Goal: Task Accomplishment & Management: Use online tool/utility

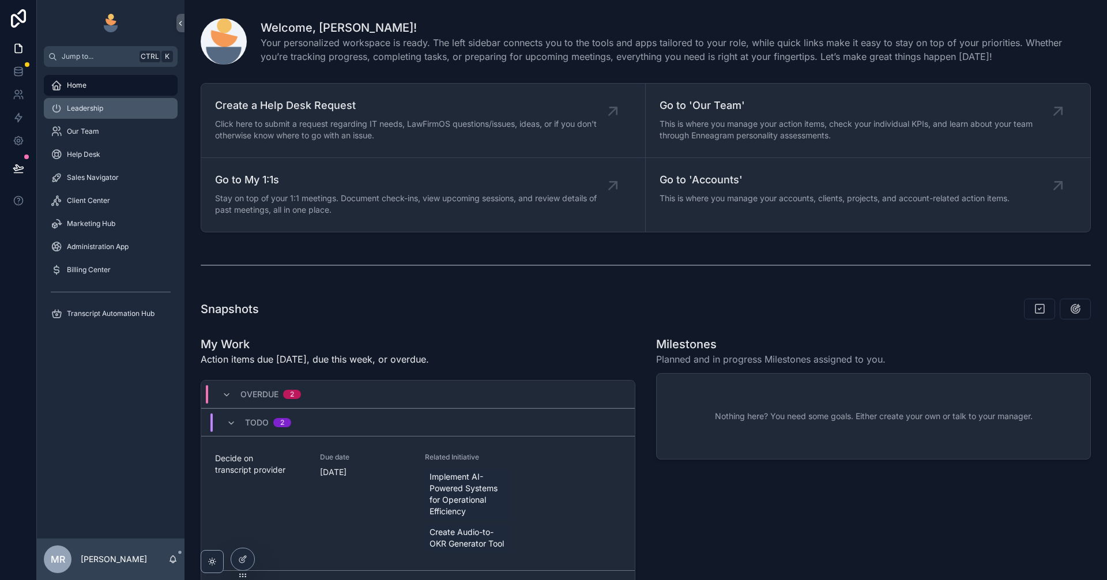
click at [91, 103] on div "Leadership" at bounding box center [111, 108] width 120 height 18
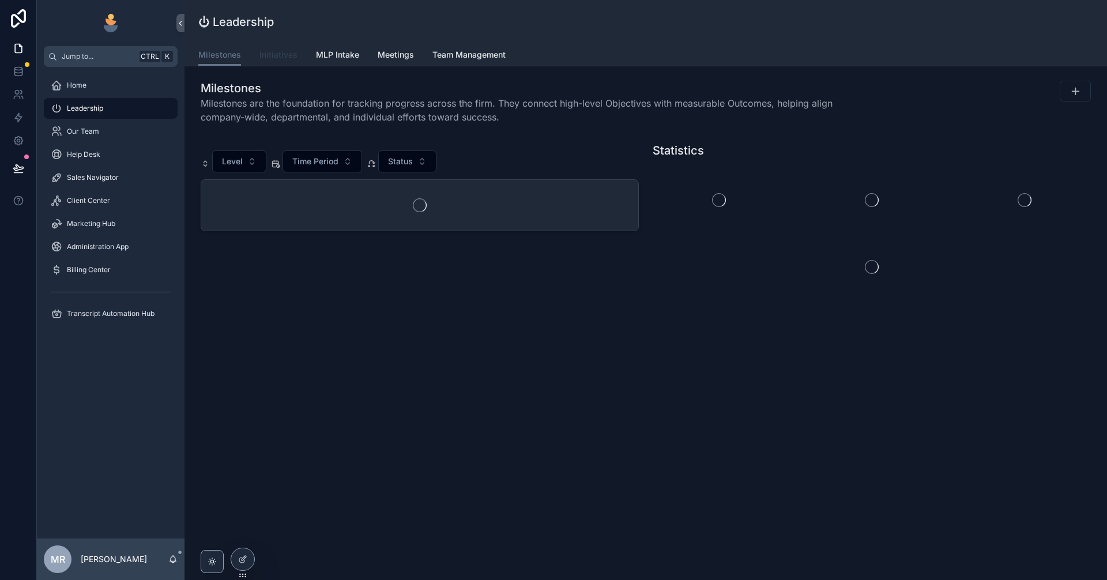
click at [281, 59] on span "Initiatives" at bounding box center [279, 55] width 38 height 12
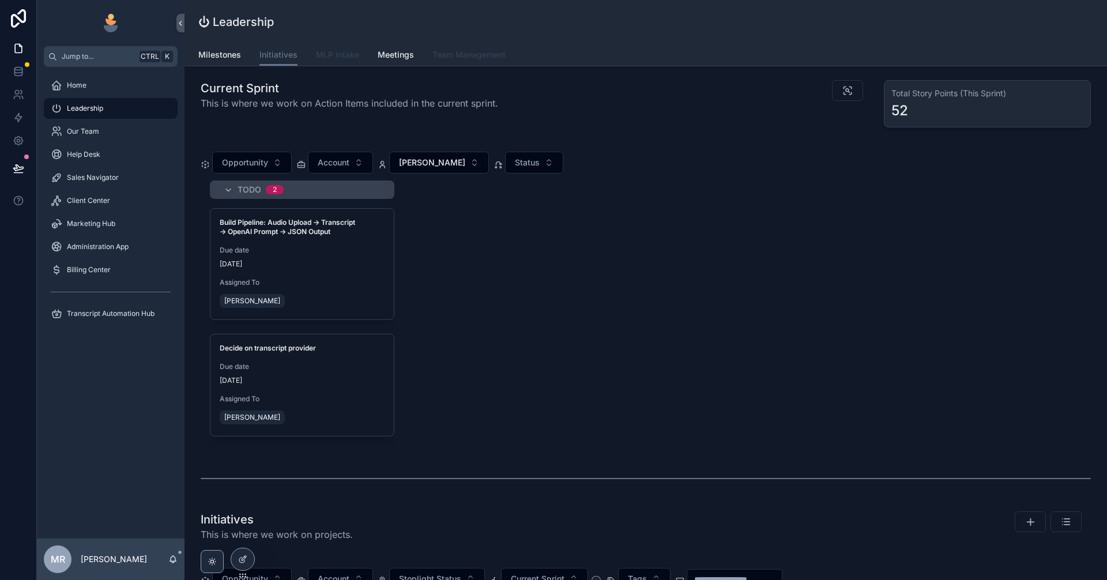
click at [341, 54] on span "MLP Intake" at bounding box center [337, 55] width 43 height 12
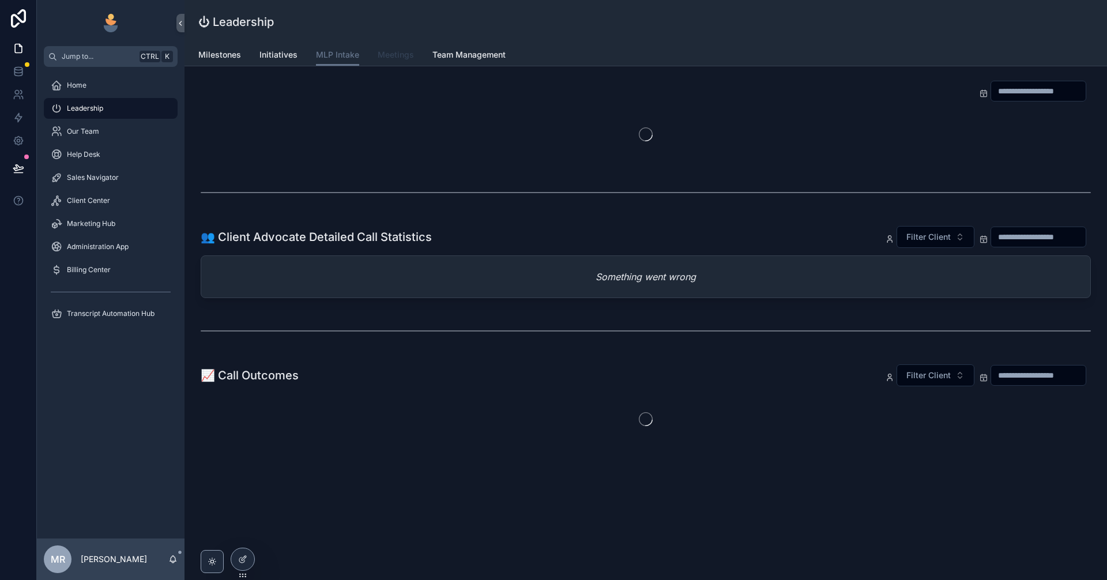
click at [393, 52] on span "Meetings" at bounding box center [396, 55] width 36 height 12
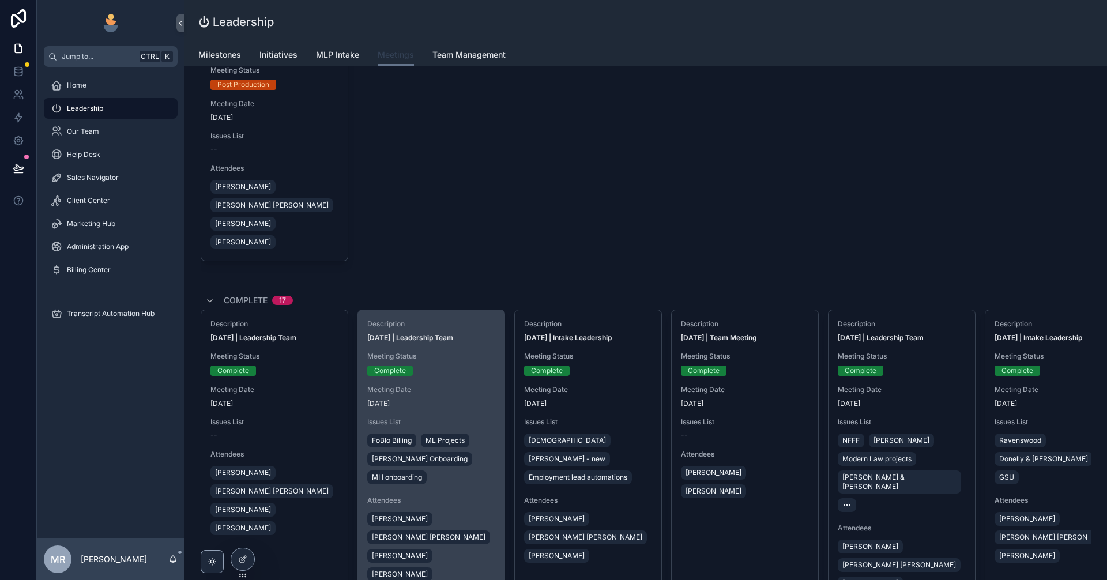
scroll to position [423, 0]
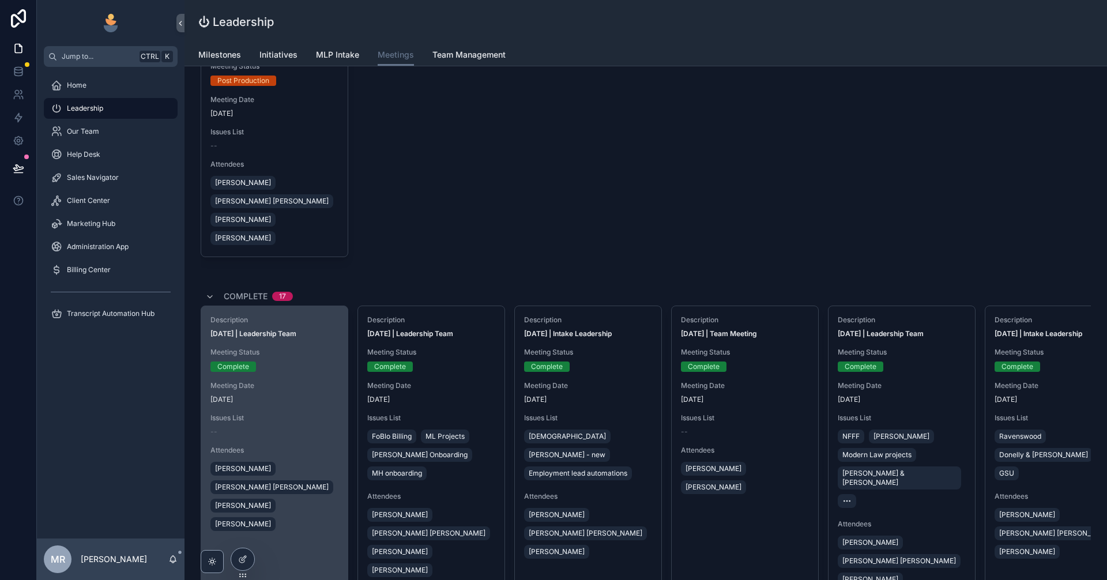
click at [317, 395] on span "[DATE]" at bounding box center [274, 399] width 128 height 9
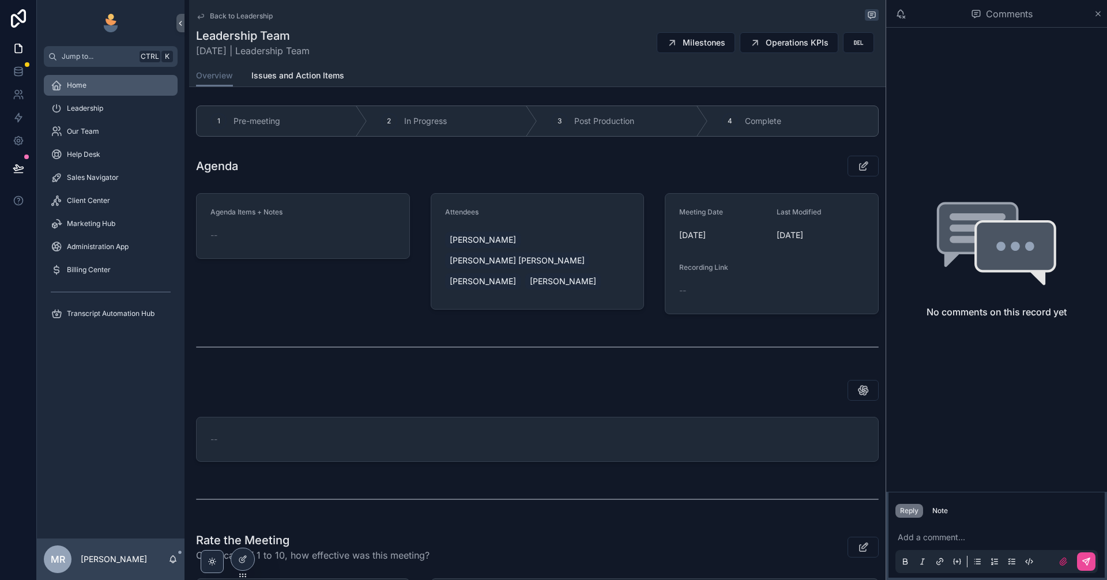
click at [85, 83] on span "Home" at bounding box center [77, 85] width 20 height 9
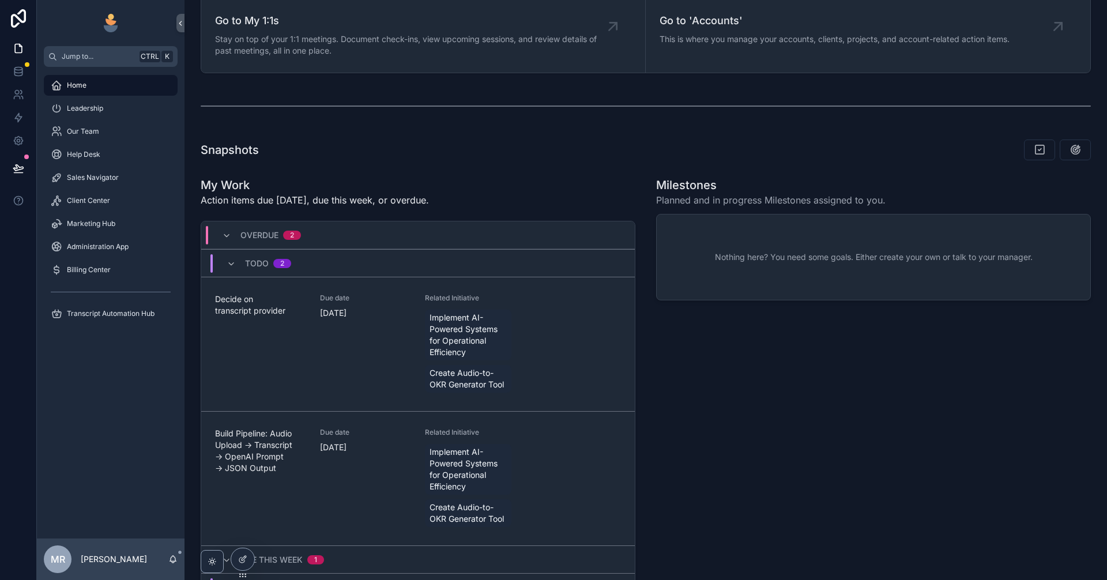
scroll to position [192, 0]
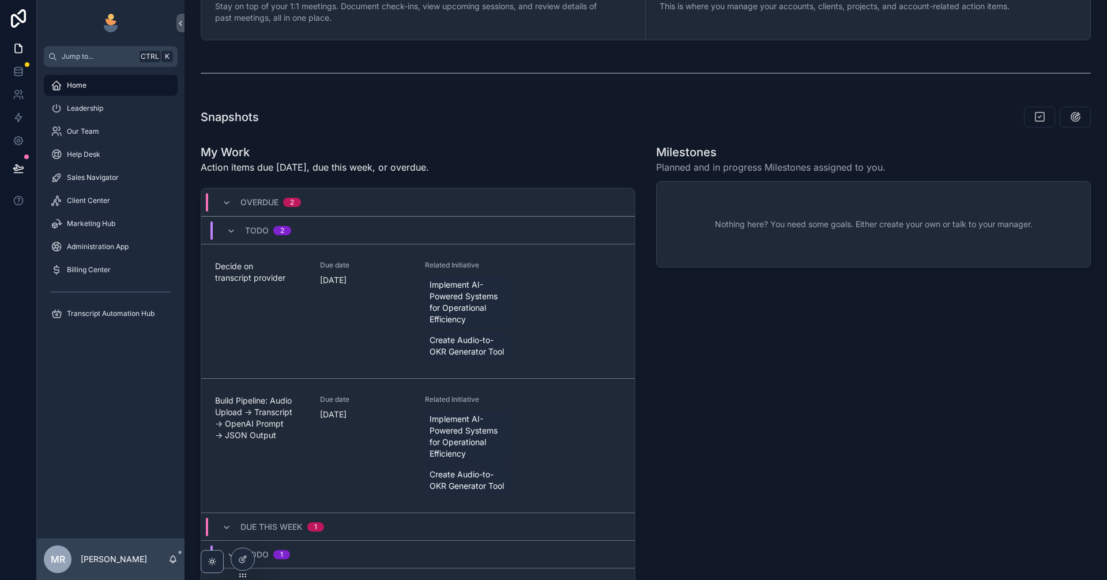
click at [722, 217] on div "Nothing here? You need some goals. Either create your own or talk to your manag…" at bounding box center [874, 224] width 434 height 85
click at [715, 224] on span "Nothing here? You need some goals. Either create your own or talk to your manag…" at bounding box center [874, 225] width 318 height 12
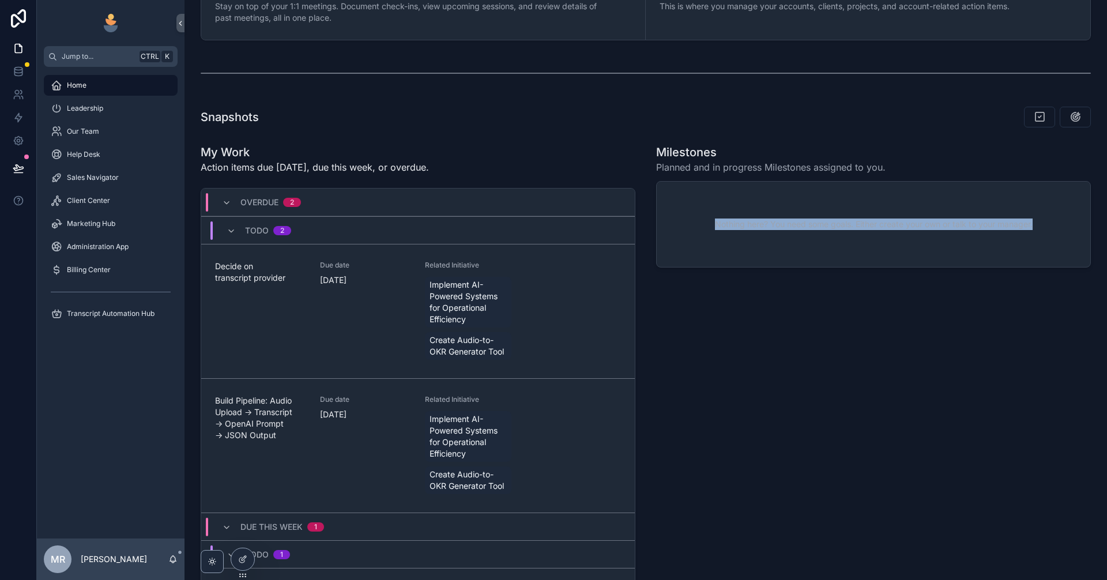
click at [715, 224] on span "Nothing here? You need some goals. Either create your own or talk to your manag…" at bounding box center [874, 225] width 318 height 12
click at [759, 231] on div "Nothing here? You need some goals. Either create your own or talk to your manag…" at bounding box center [874, 224] width 434 height 85
click at [659, 168] on span "Planned and in progress Milestones assigned to you." at bounding box center [771, 167] width 230 height 14
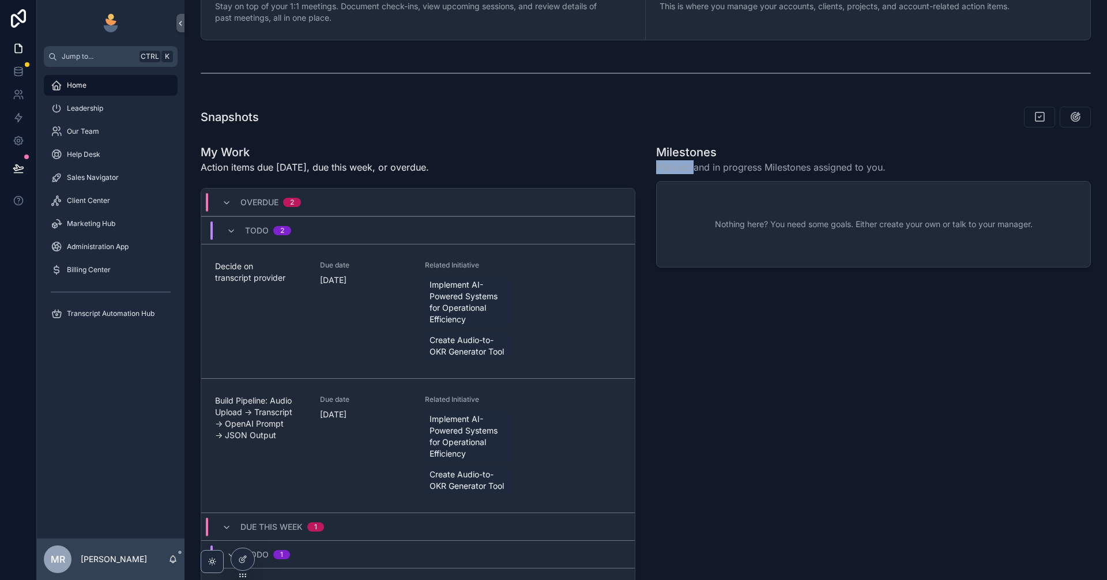
click at [659, 168] on span "Planned and in progress Milestones assigned to you." at bounding box center [771, 167] width 230 height 14
click at [779, 231] on div "Nothing here? You need some goals. Either create your own or talk to your manag…" at bounding box center [874, 224] width 434 height 85
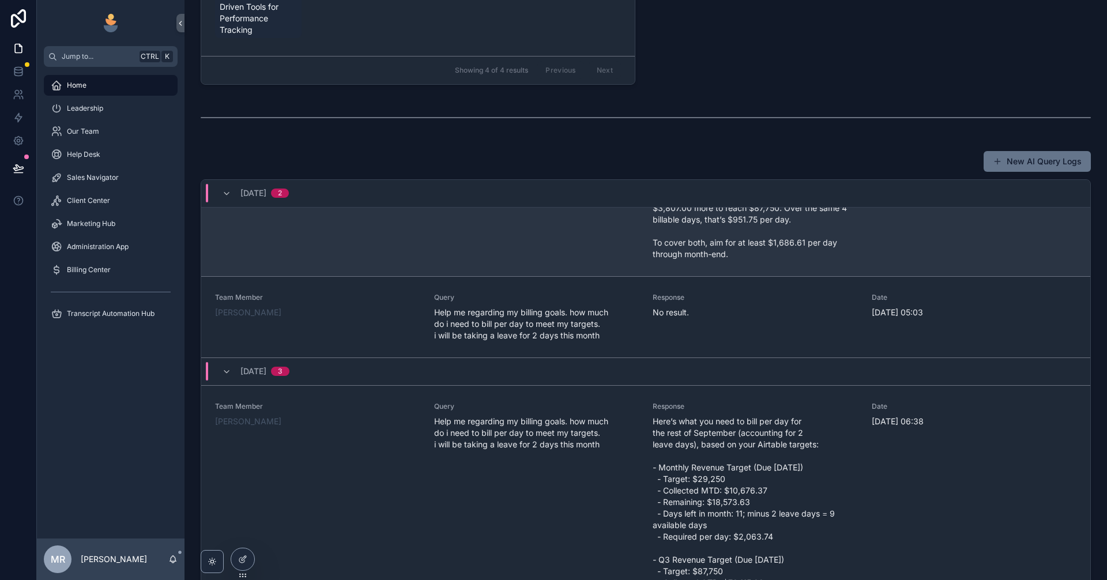
scroll to position [114, 0]
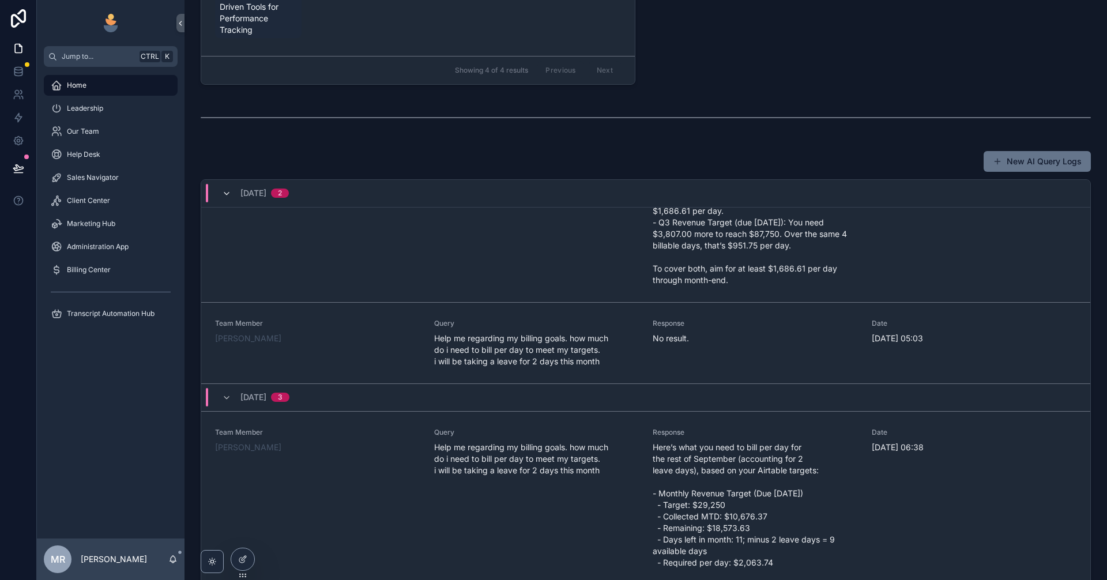
click at [228, 193] on icon "scrollable content" at bounding box center [226, 193] width 9 height 9
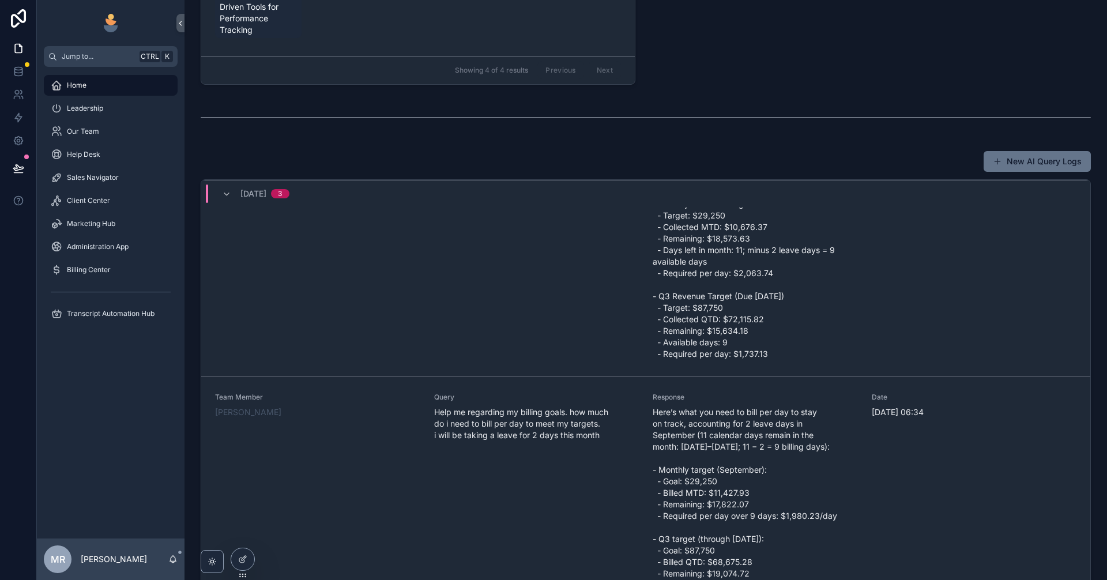
click at [228, 193] on icon "scrollable content" at bounding box center [226, 194] width 9 height 9
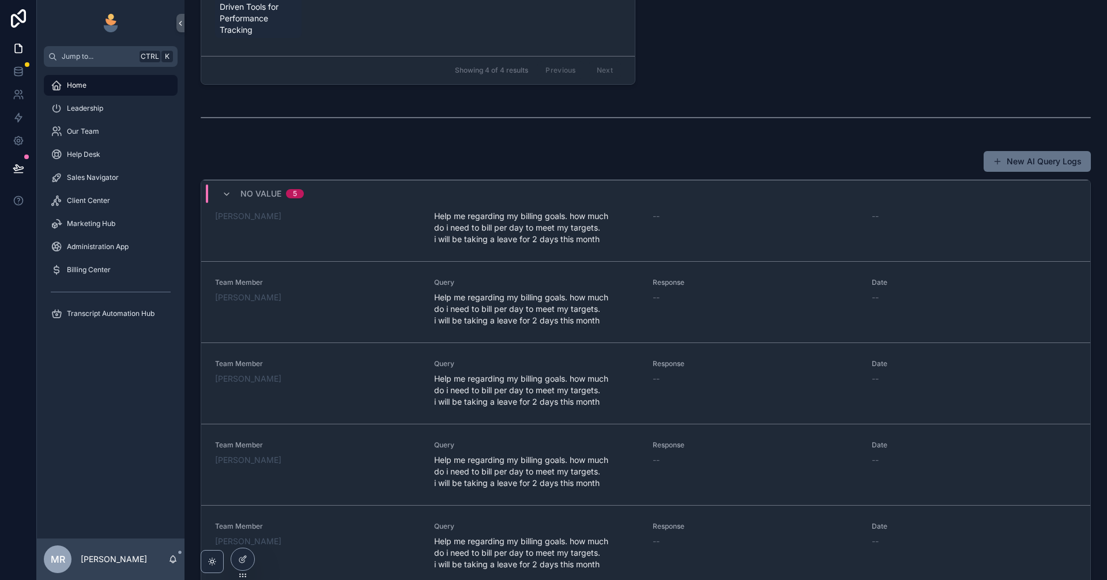
scroll to position [83, 0]
click at [228, 193] on icon "scrollable content" at bounding box center [226, 194] width 9 height 9
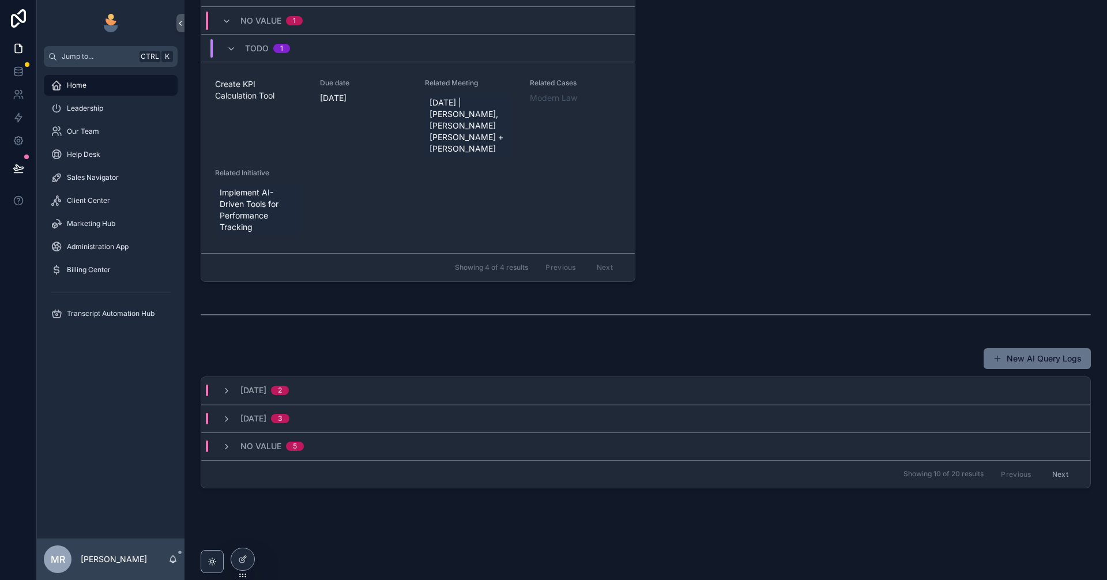
scroll to position [539, 0]
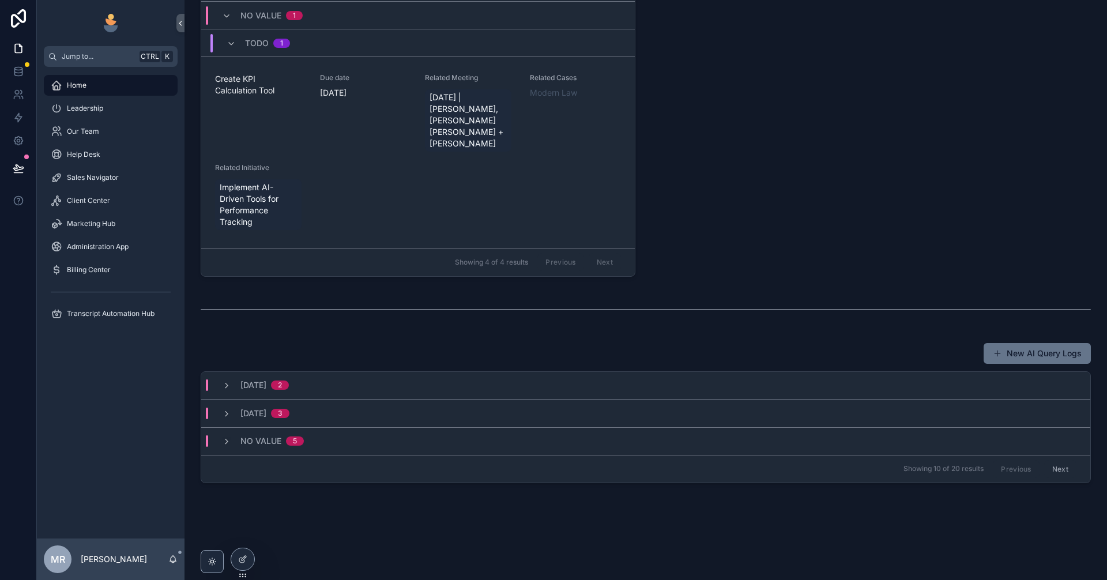
click at [232, 383] on div "[DATE] 2" at bounding box center [255, 385] width 67 height 12
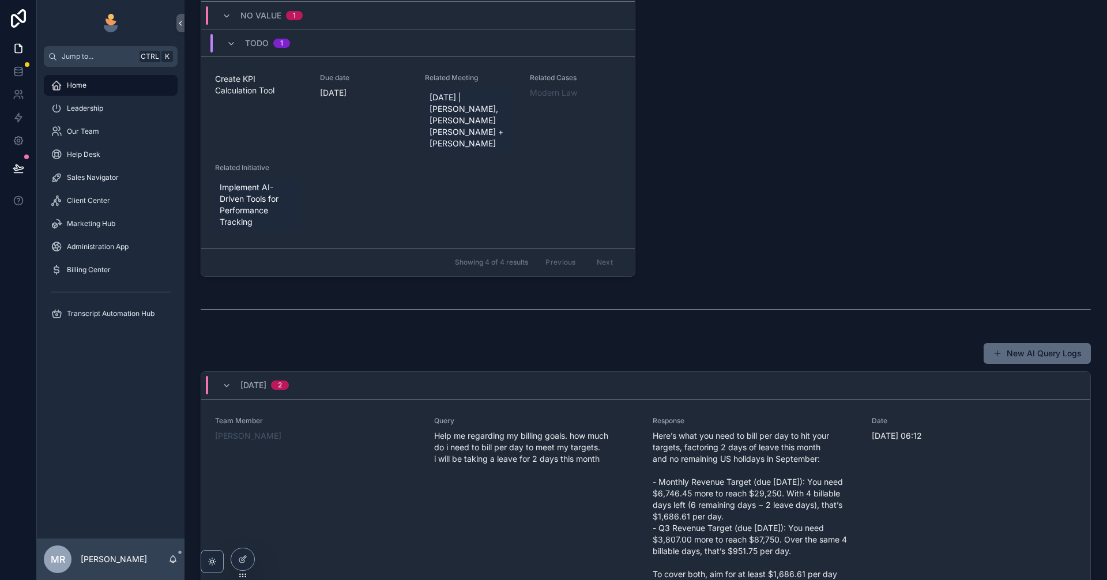
click at [1053, 354] on button "New AI Query Logs" at bounding box center [1037, 353] width 107 height 21
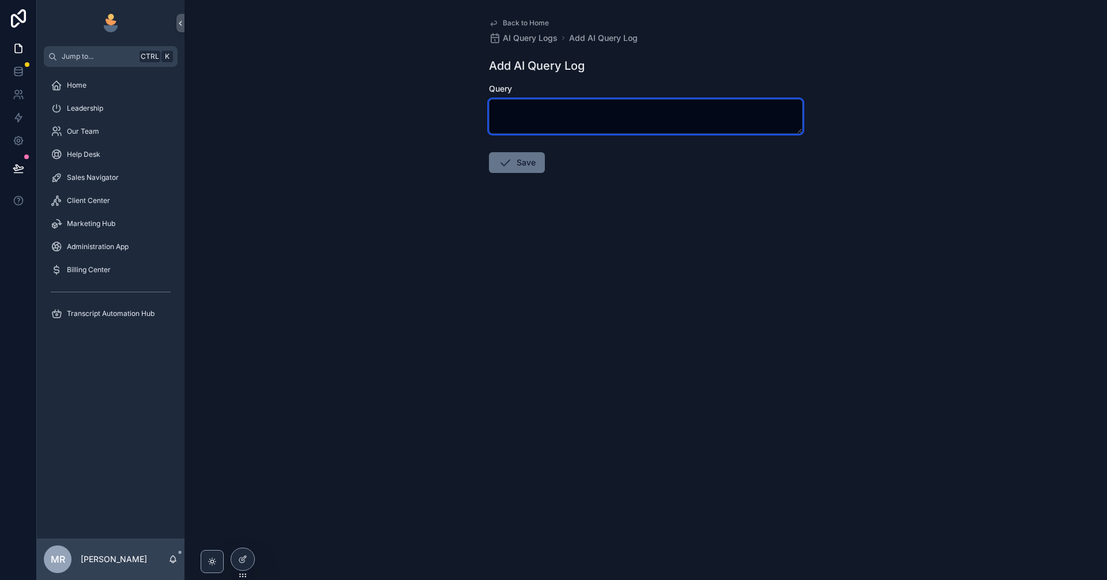
click at [585, 119] on textarea "scrollable content" at bounding box center [646, 116] width 314 height 35
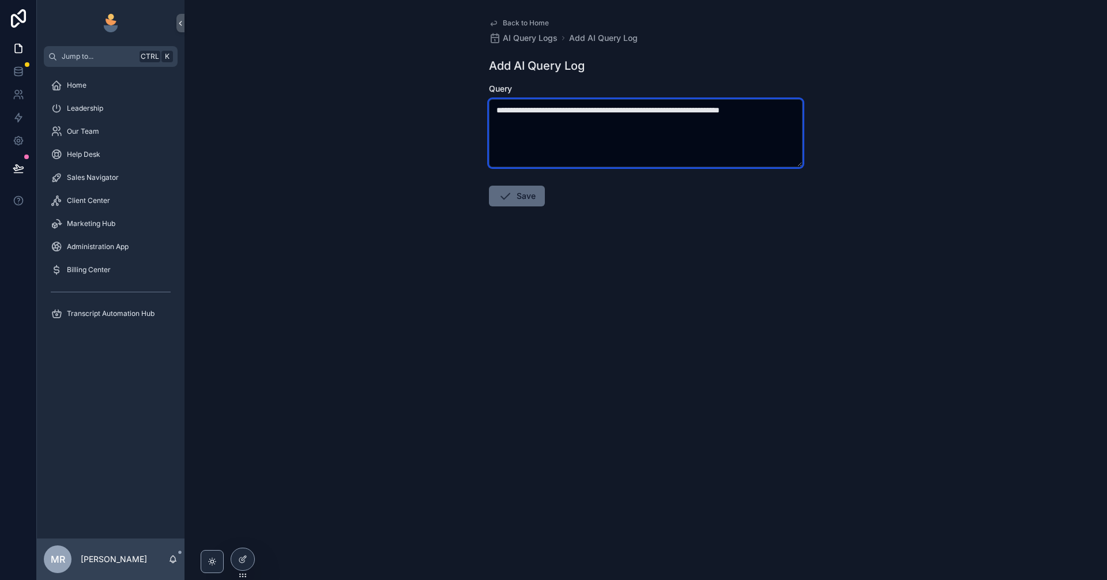
type textarea "**********"
click at [533, 206] on button "Save" at bounding box center [517, 196] width 56 height 21
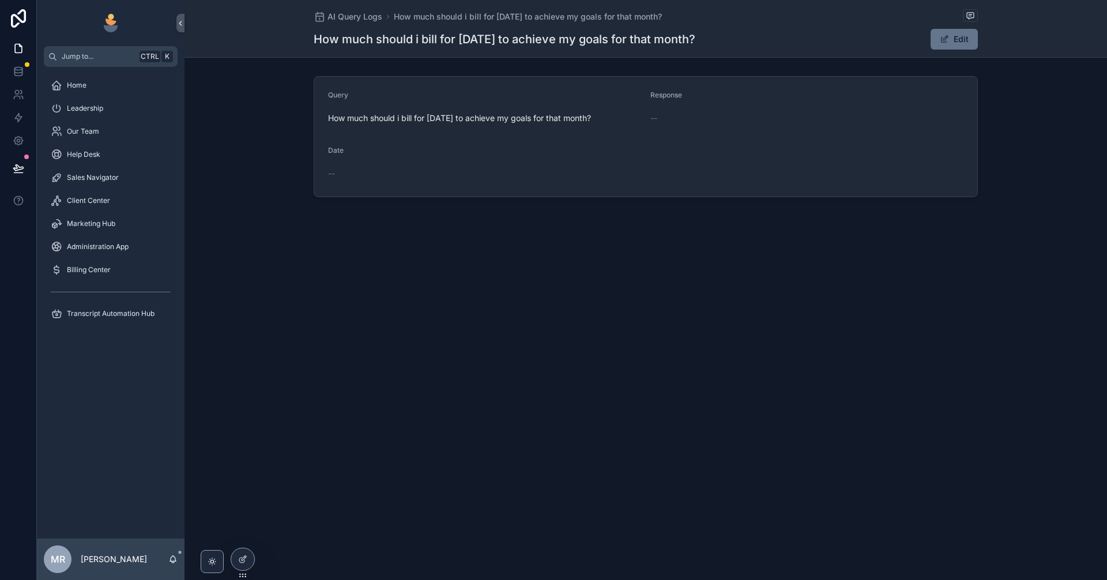
click at [678, 336] on div "AI Query Logs How much should i bill for [DATE] to achieve my goals for that mo…" at bounding box center [646, 290] width 923 height 580
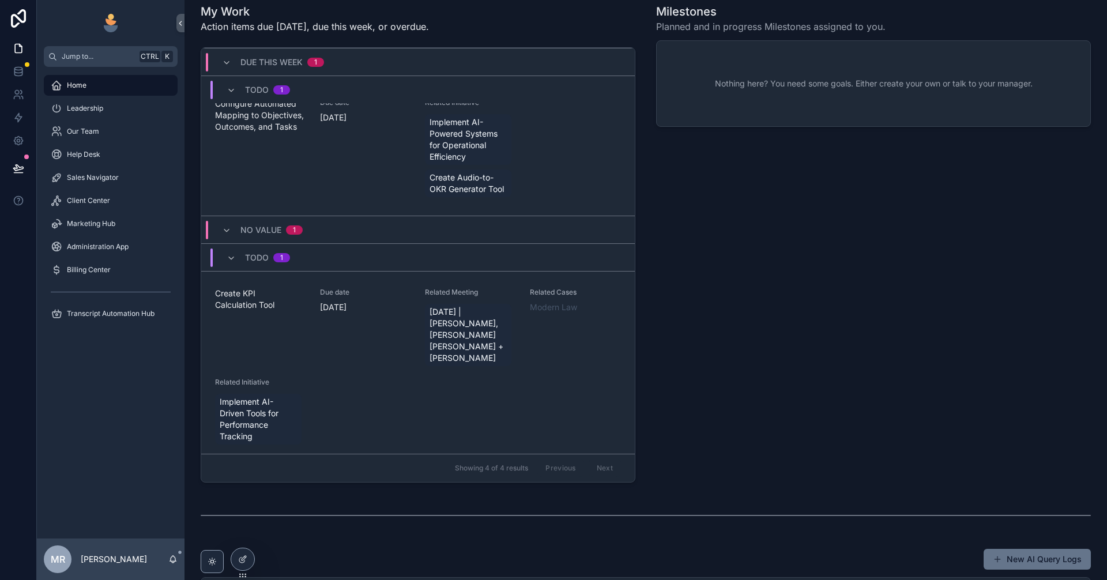
scroll to position [231, 0]
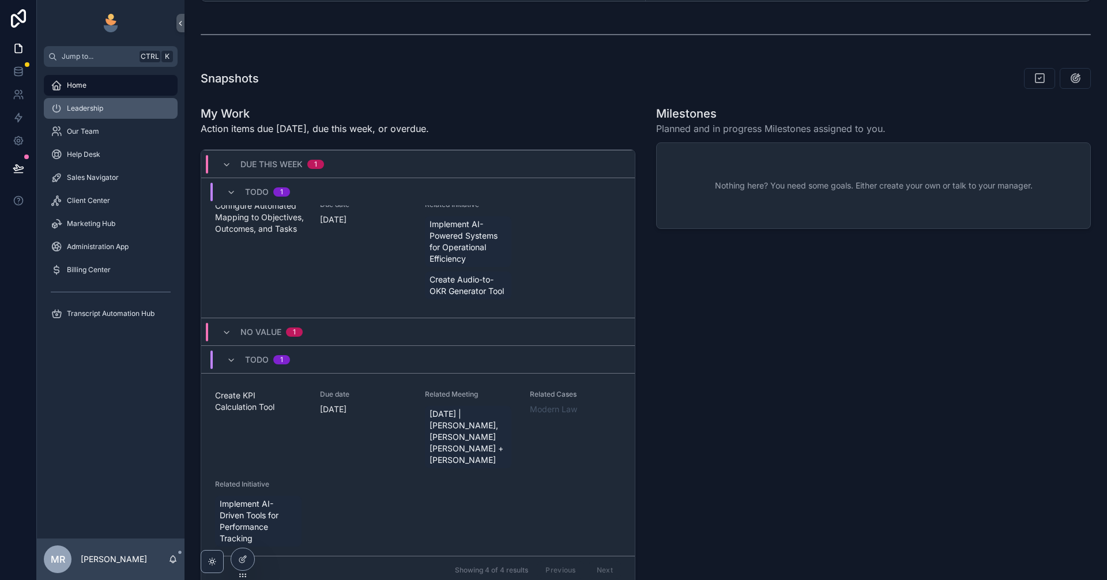
click at [93, 102] on div "Leadership" at bounding box center [111, 108] width 120 height 18
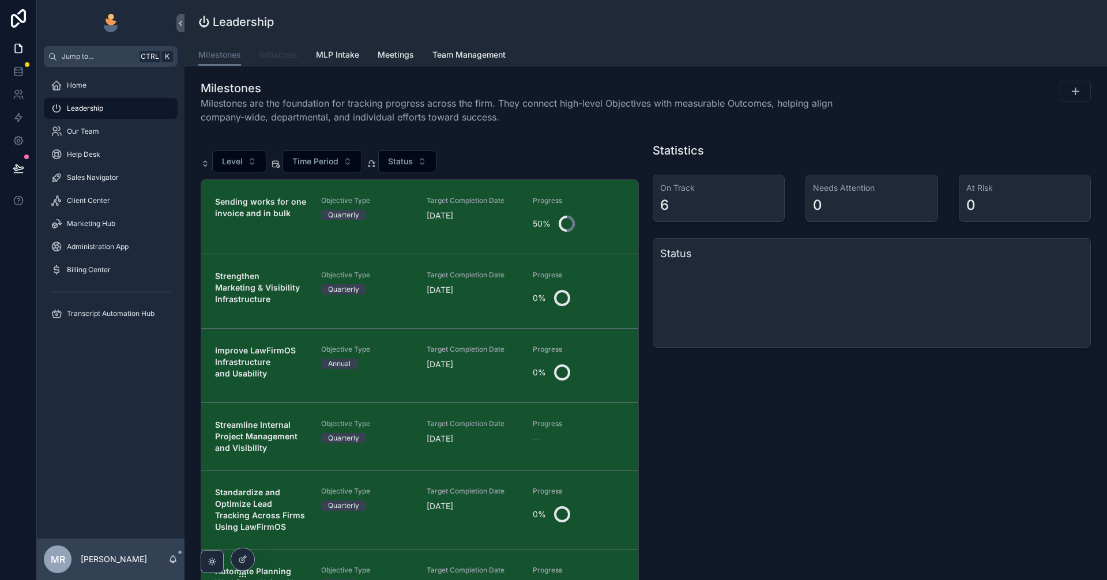
click at [291, 49] on span "Initiatives" at bounding box center [279, 55] width 38 height 12
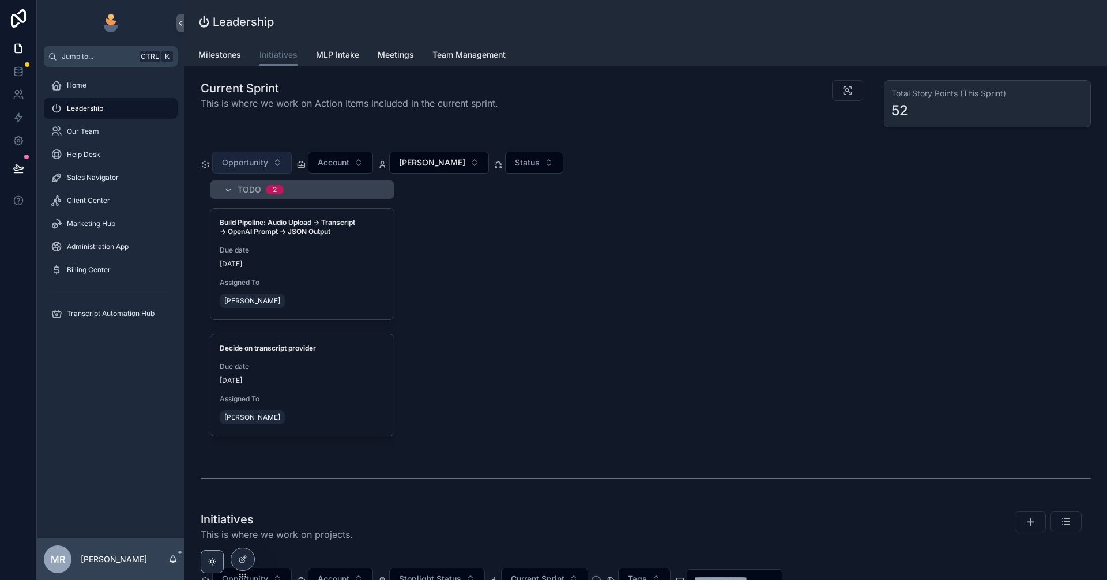
click at [268, 168] on span "Opportunity" at bounding box center [245, 163] width 46 height 12
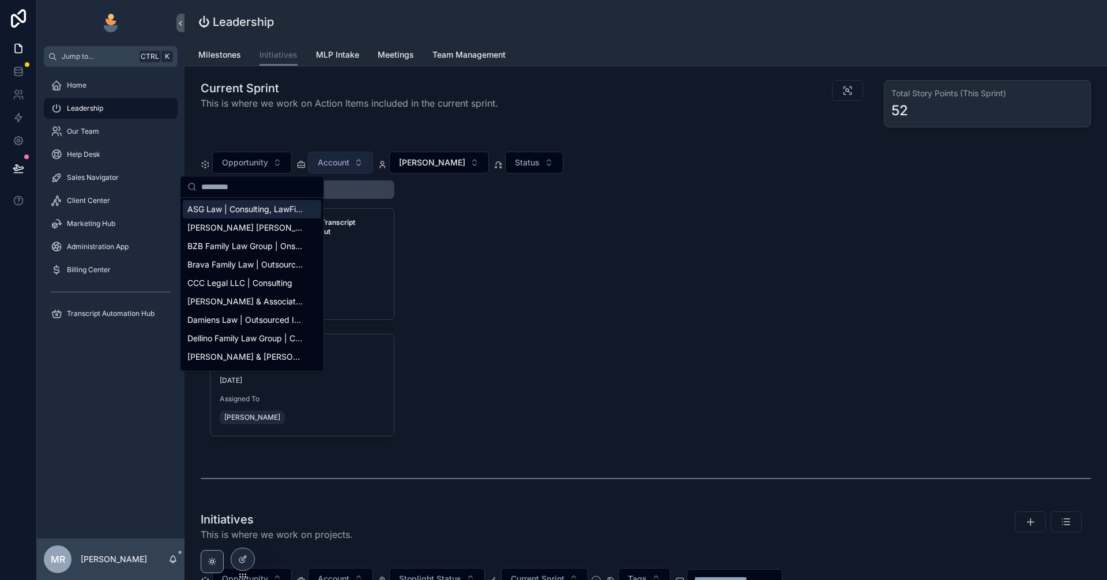
click at [356, 164] on button "Account" at bounding box center [340, 163] width 65 height 22
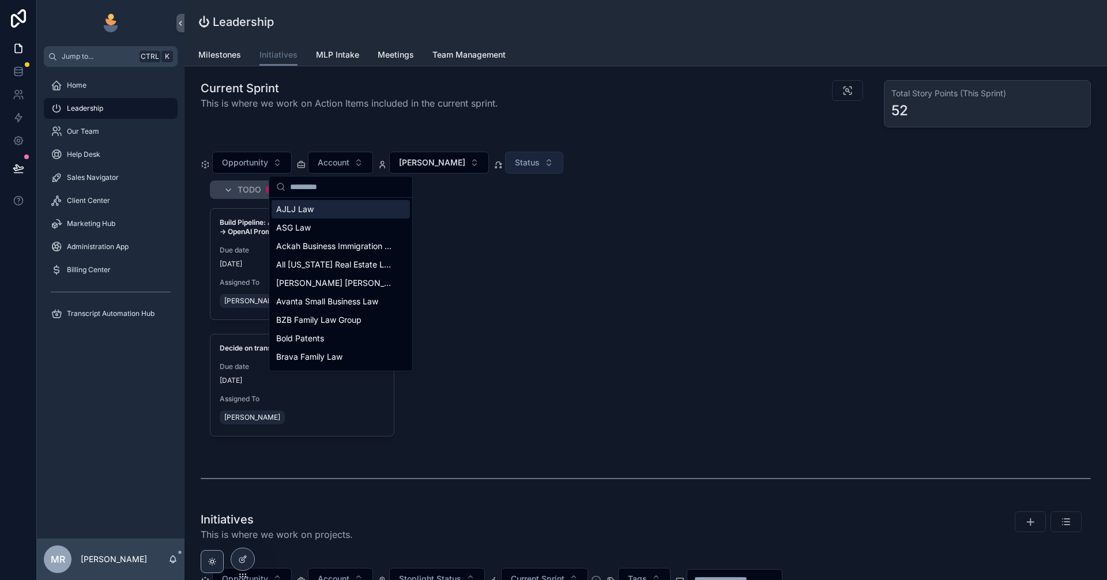
click at [518, 168] on span "Status" at bounding box center [527, 163] width 25 height 12
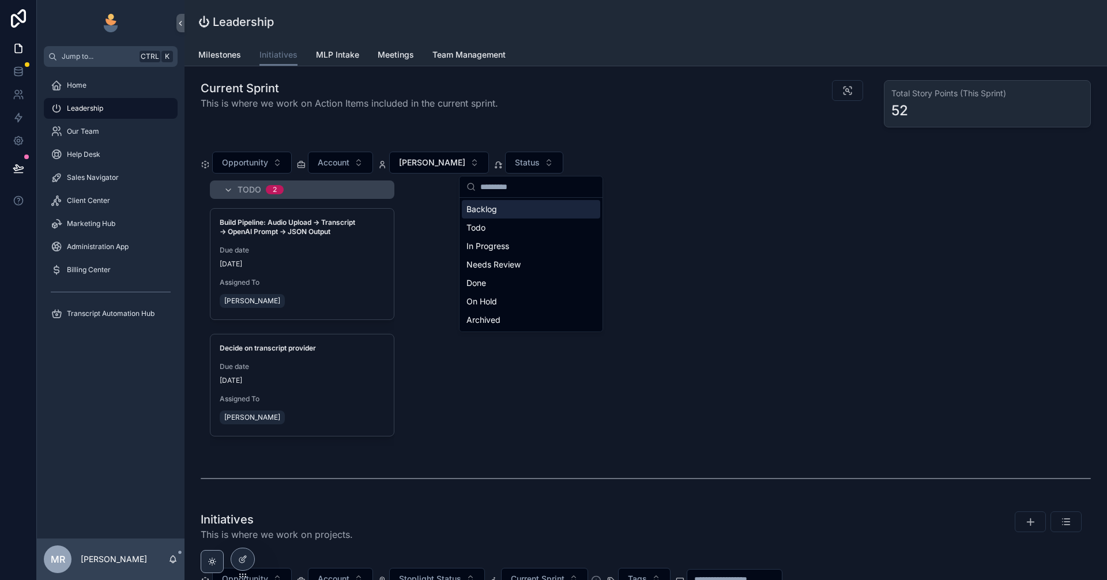
click at [765, 213] on div "Todo 2 Build Pipeline: Audio Upload → Transcript → OpenAI Prompt → JSON Output …" at bounding box center [646, 313] width 890 height 265
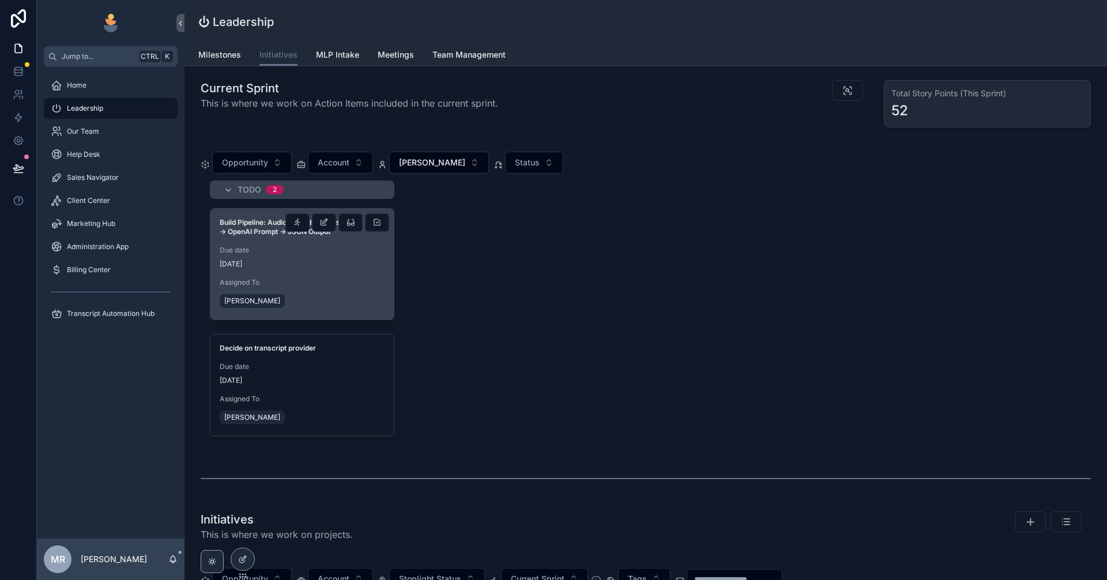
click at [249, 229] on strong "Build Pipeline: Audio Upload → Transcript → OpenAI Prompt → JSON Output" at bounding box center [288, 227] width 137 height 18
click at [260, 229] on strong "Build Pipeline: Audio Upload → Transcript → OpenAI Prompt → JSON Output" at bounding box center [288, 227] width 137 height 18
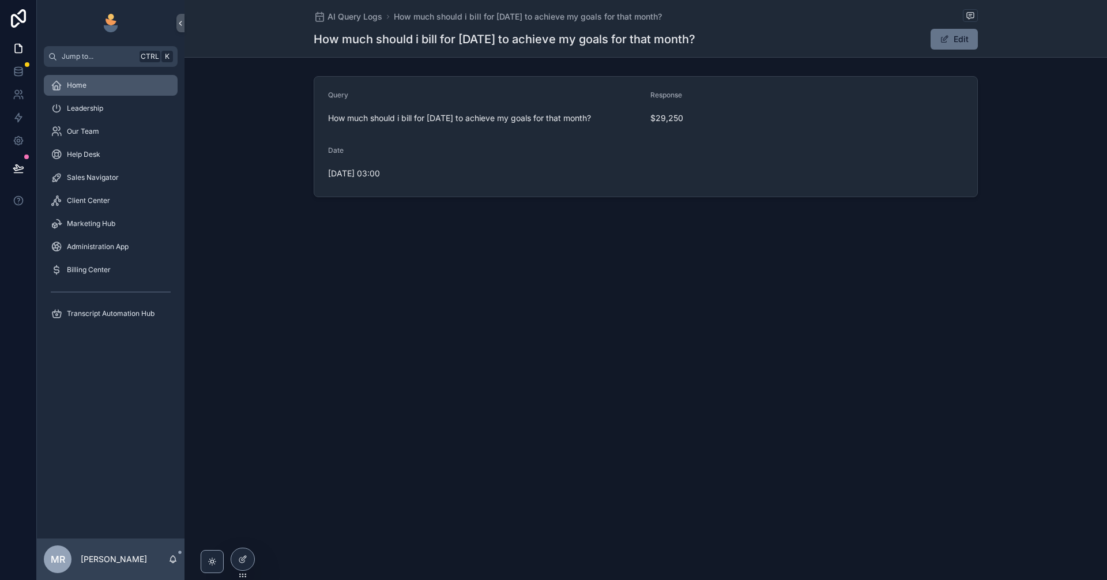
click at [91, 78] on div "Home" at bounding box center [111, 85] width 120 height 18
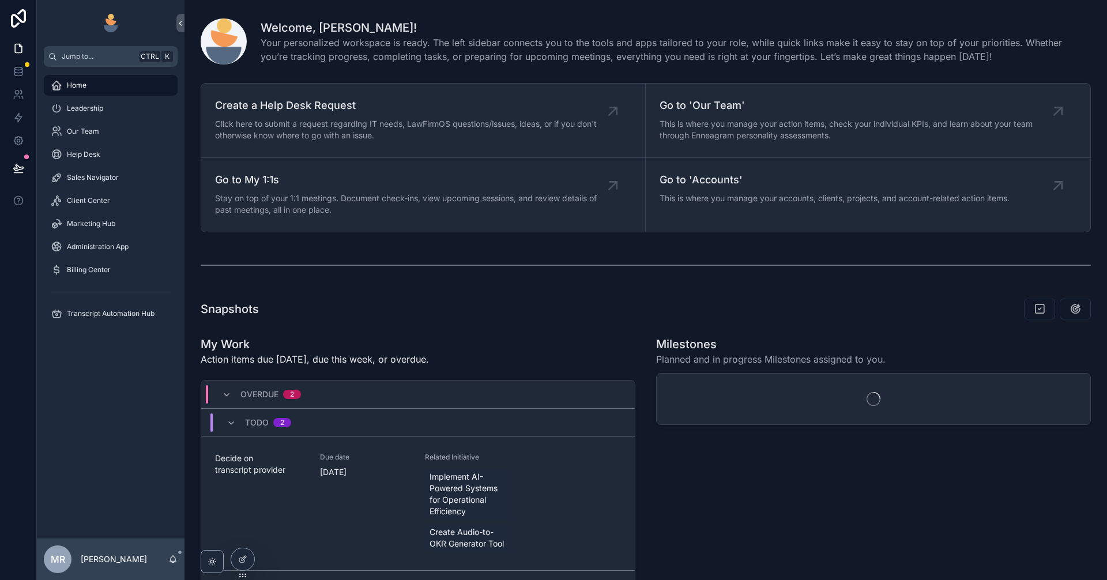
scroll to position [862, 0]
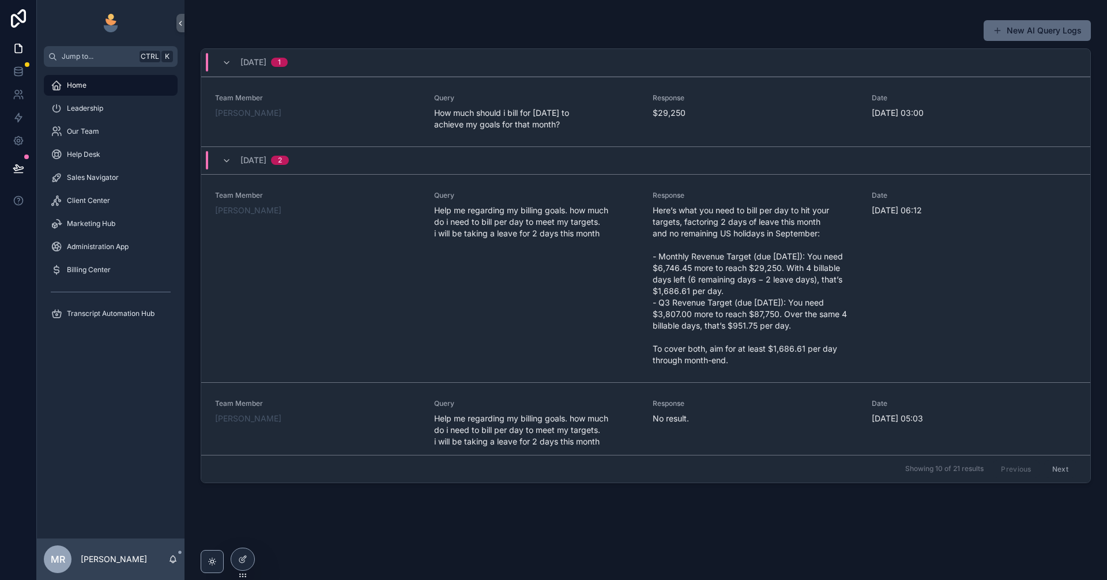
click at [1024, 27] on button "New AI Query Logs" at bounding box center [1037, 30] width 107 height 21
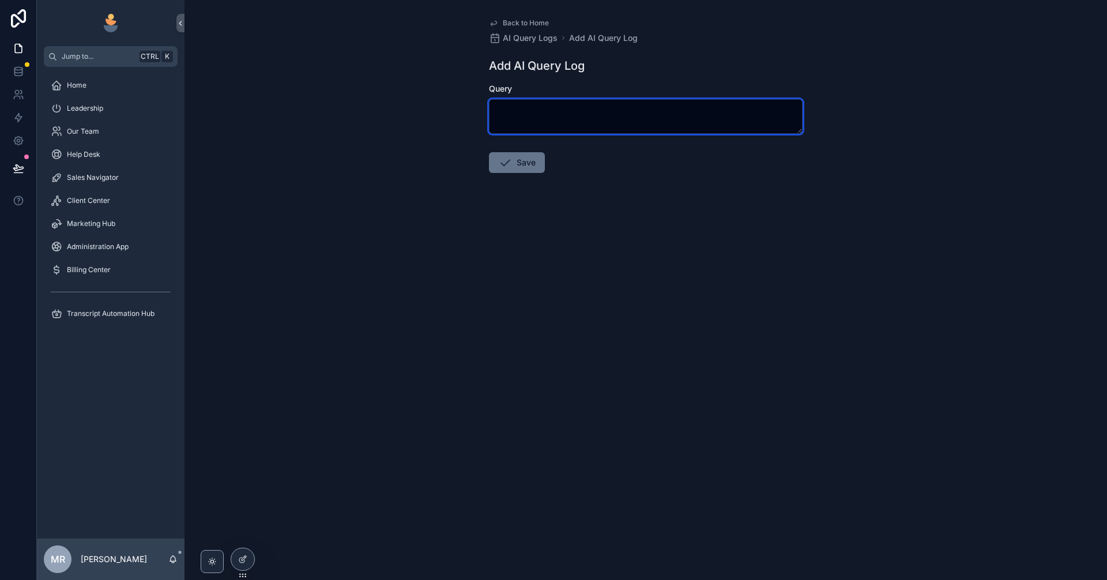
click at [564, 114] on textarea "scrollable content" at bounding box center [646, 116] width 314 height 35
paste textarea "**********"
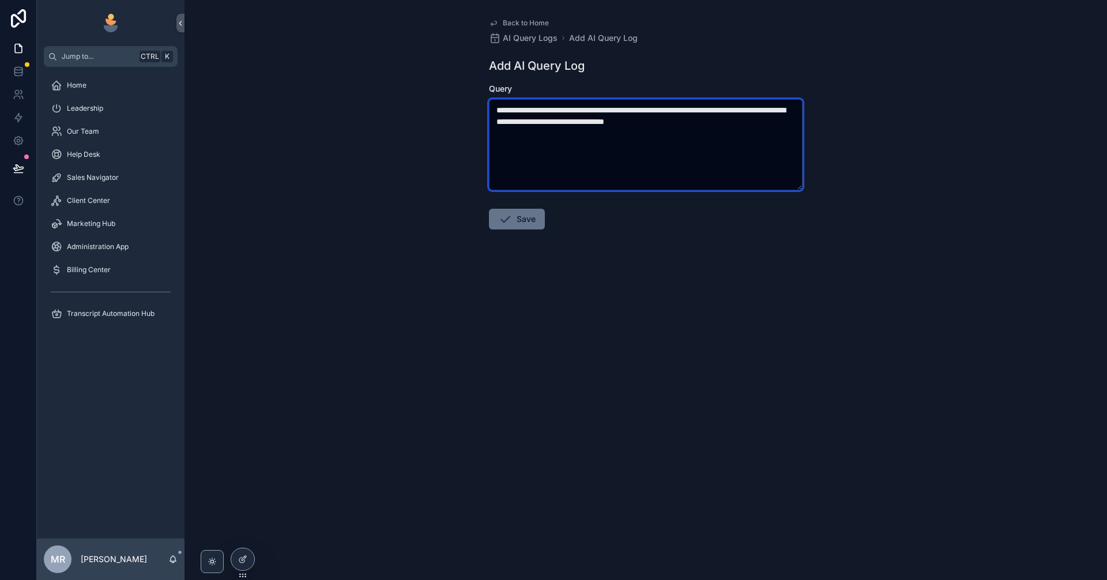
click at [630, 110] on textarea "**********" at bounding box center [646, 144] width 314 height 91
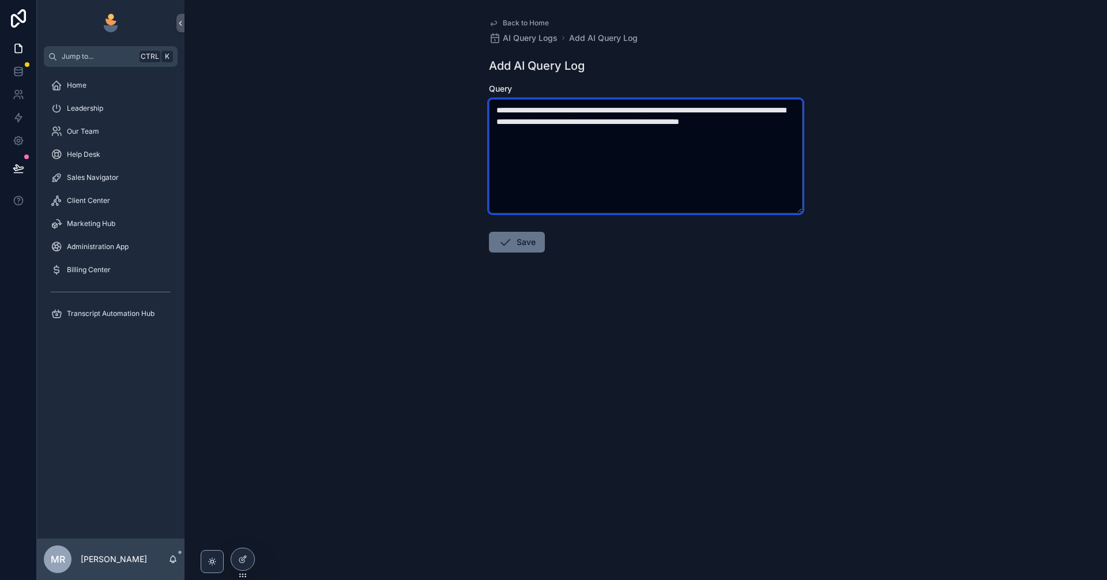
click at [777, 122] on textarea "**********" at bounding box center [646, 156] width 314 height 114
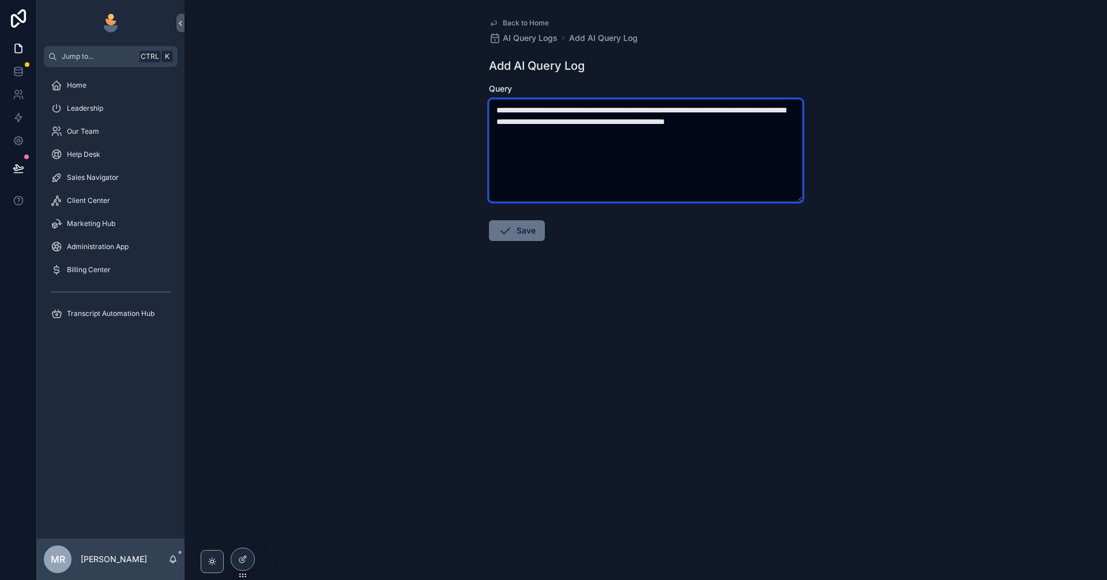
click at [694, 141] on textarea "**********" at bounding box center [646, 150] width 314 height 103
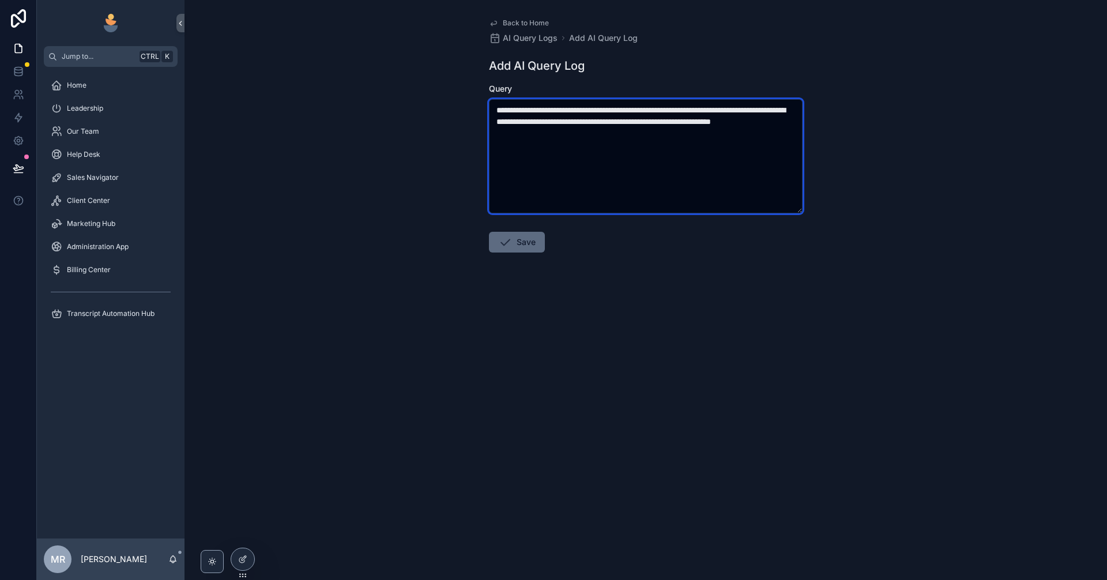
type textarea "**********"
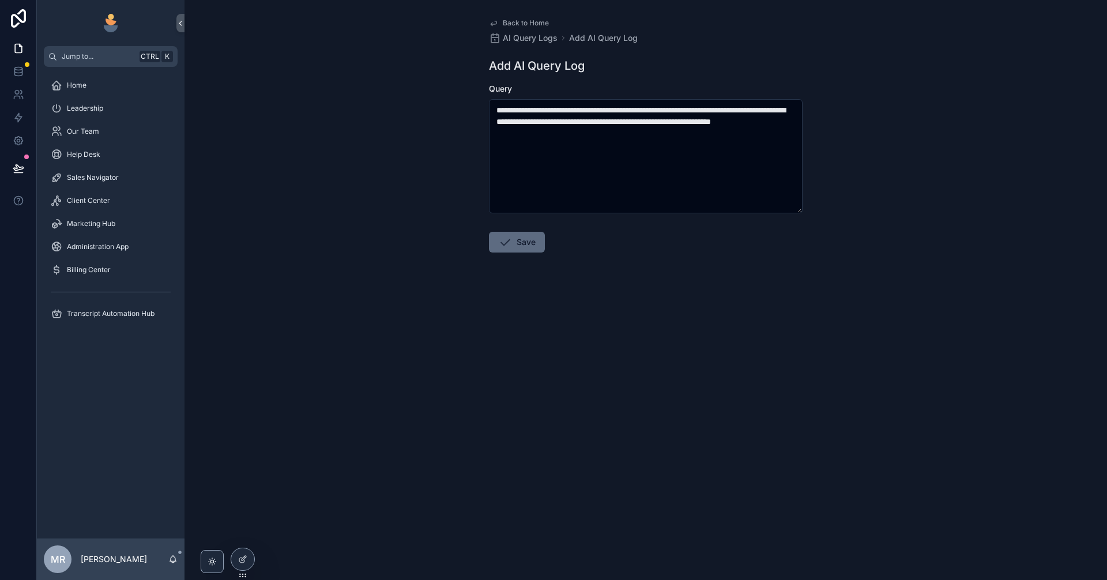
click at [528, 248] on button "Save" at bounding box center [517, 242] width 56 height 21
